Goal: Task Accomplishment & Management: Manage account settings

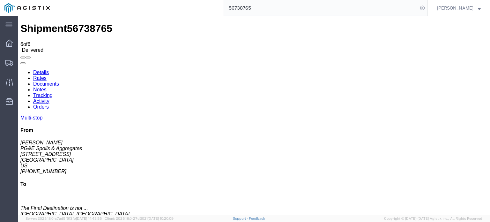
click at [59, 81] on link "Documents" at bounding box center [46, 83] width 26 height 5
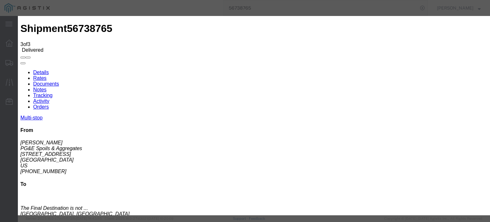
type input "C:\fakepath\779066133.jpg"
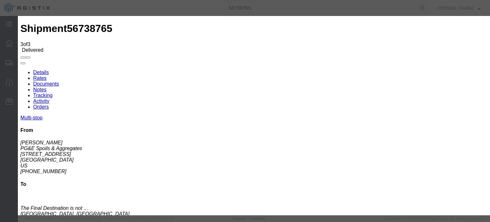
select select
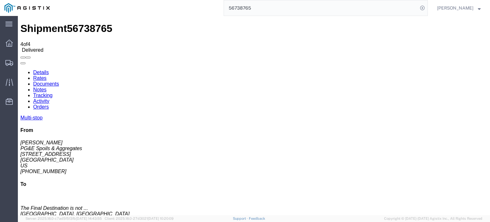
checkbox input "true"
